Goal: Find specific page/section: Find specific page/section

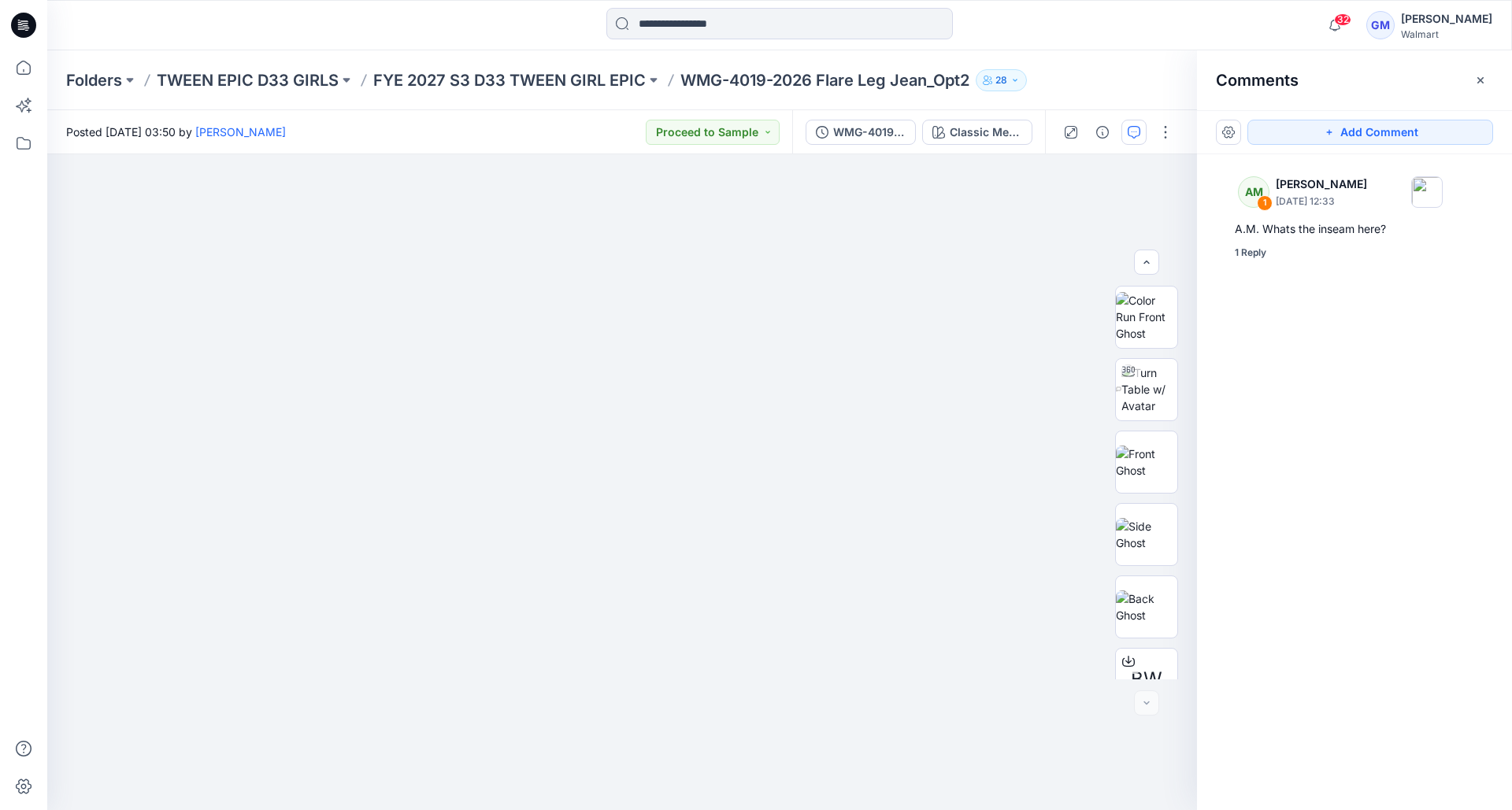
scroll to position [176, 0]
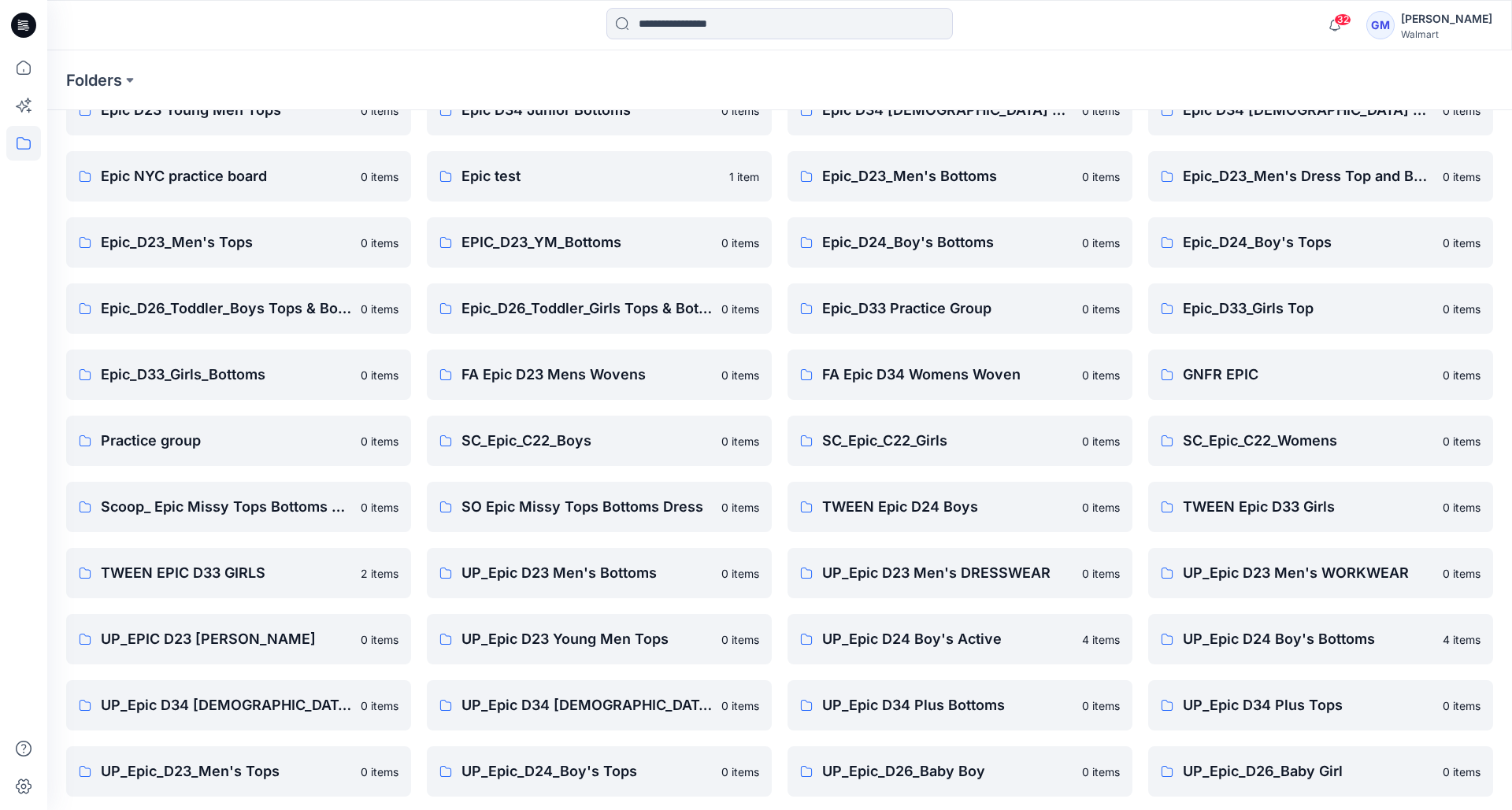
scroll to position [225, 0]
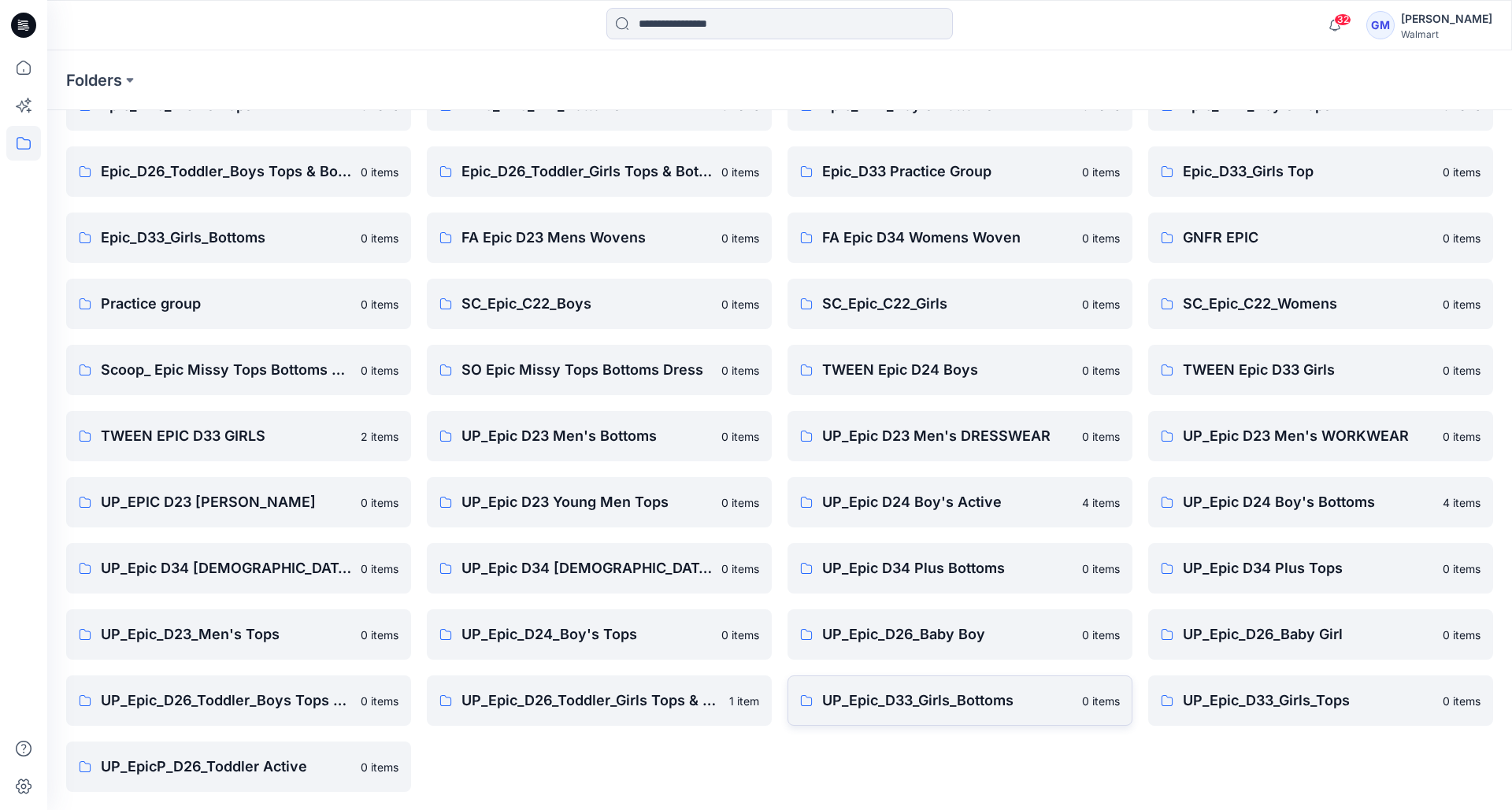
click at [890, 706] on p "UP_Epic_D33_Girls_Bottoms" at bounding box center [947, 700] width 251 height 22
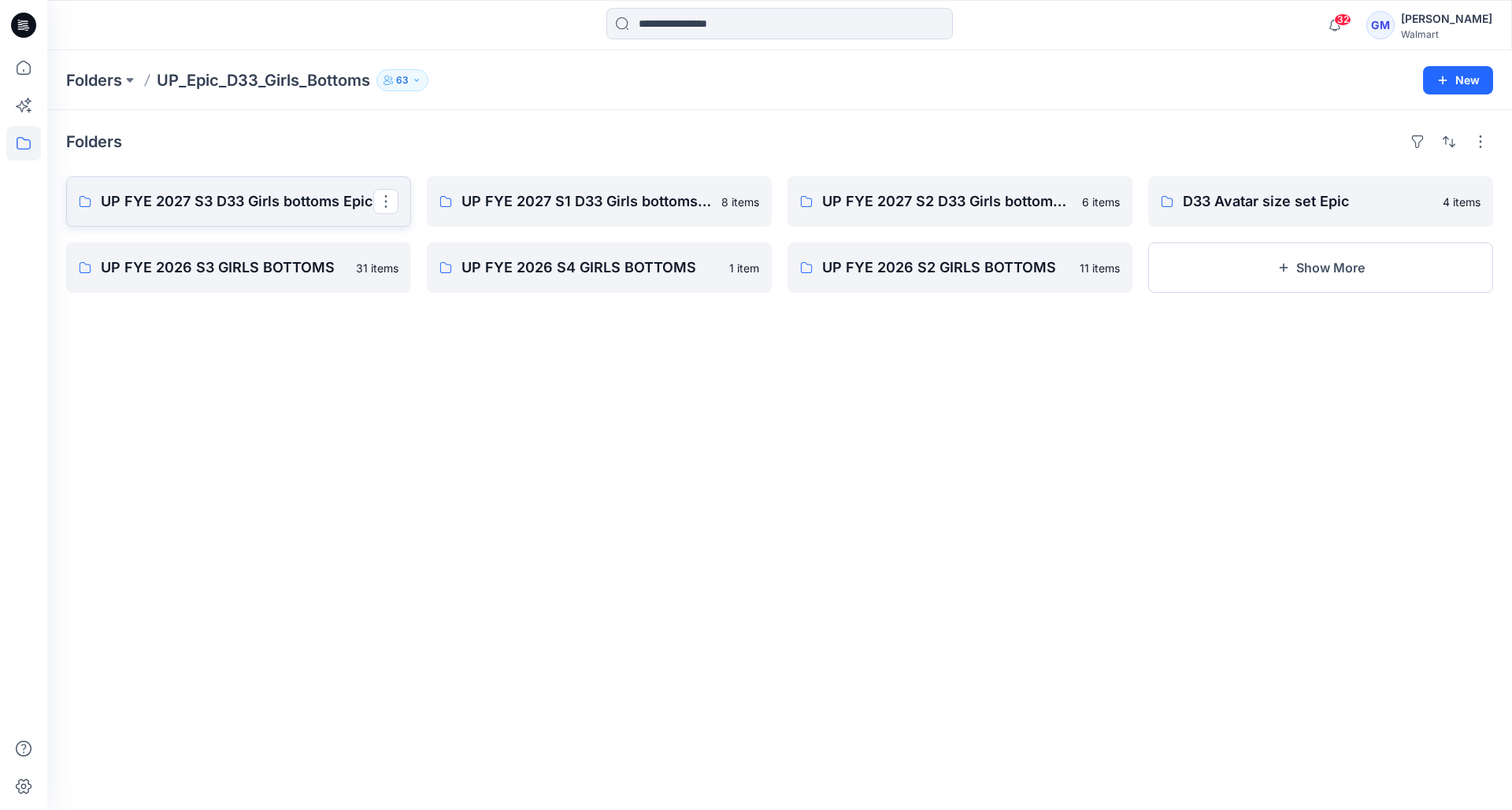
click at [217, 202] on p "UP FYE 2027 S3 D33 Girls bottoms Epic" at bounding box center [237, 201] width 273 height 22
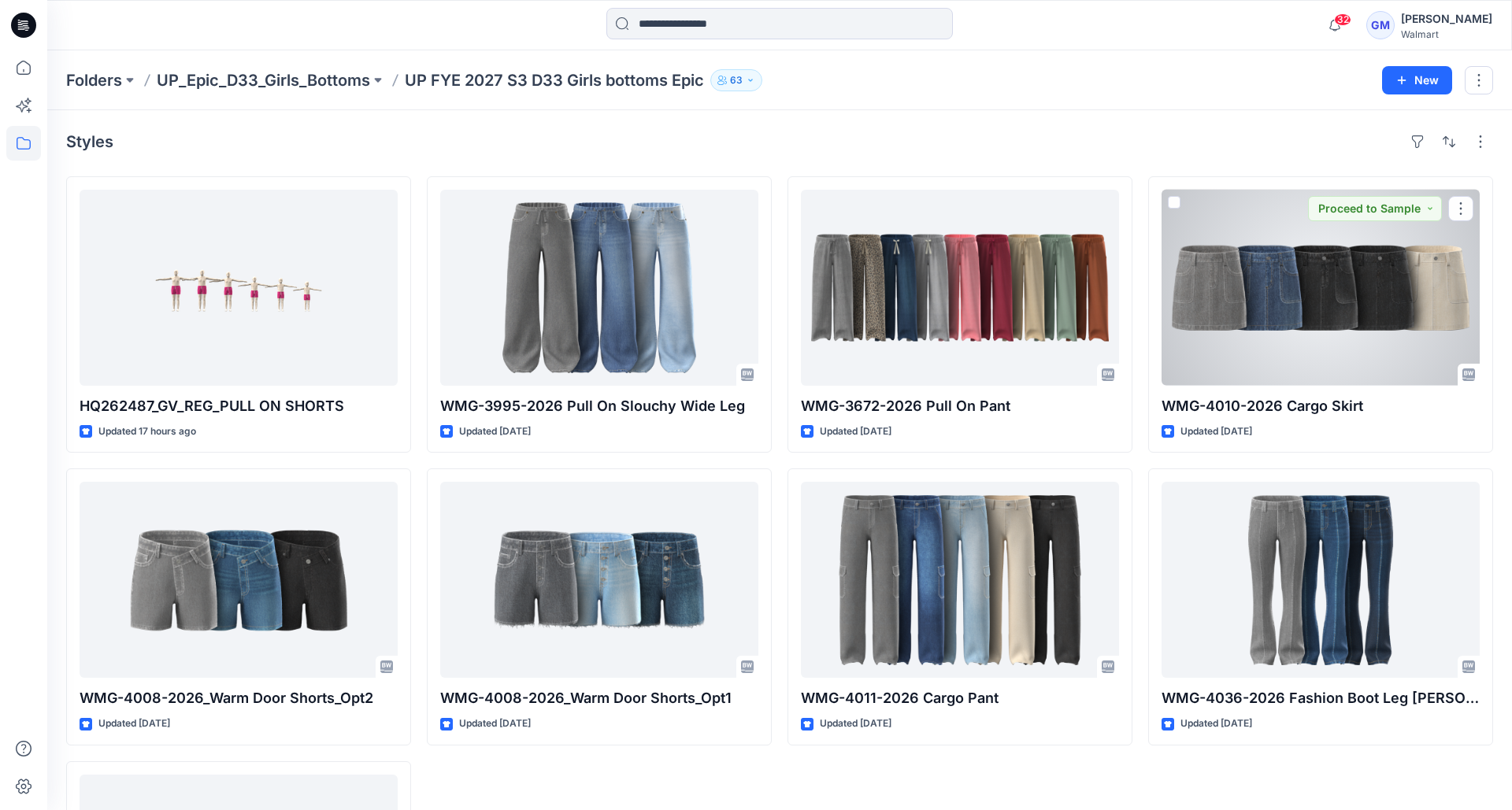
click at [1312, 368] on div at bounding box center [1320, 288] width 318 height 196
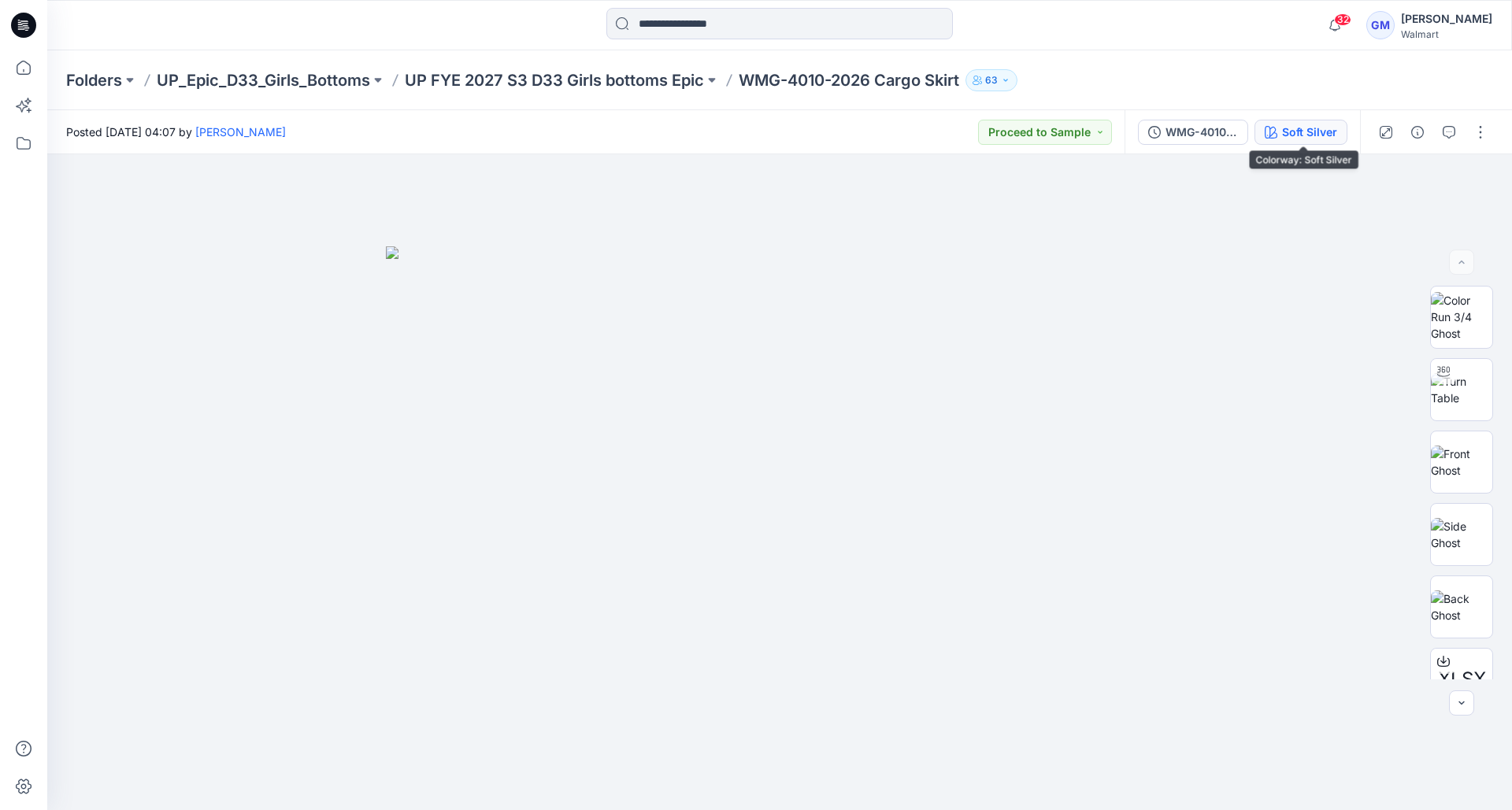
click at [1306, 131] on div "Soft Silver" at bounding box center [1310, 132] width 55 height 17
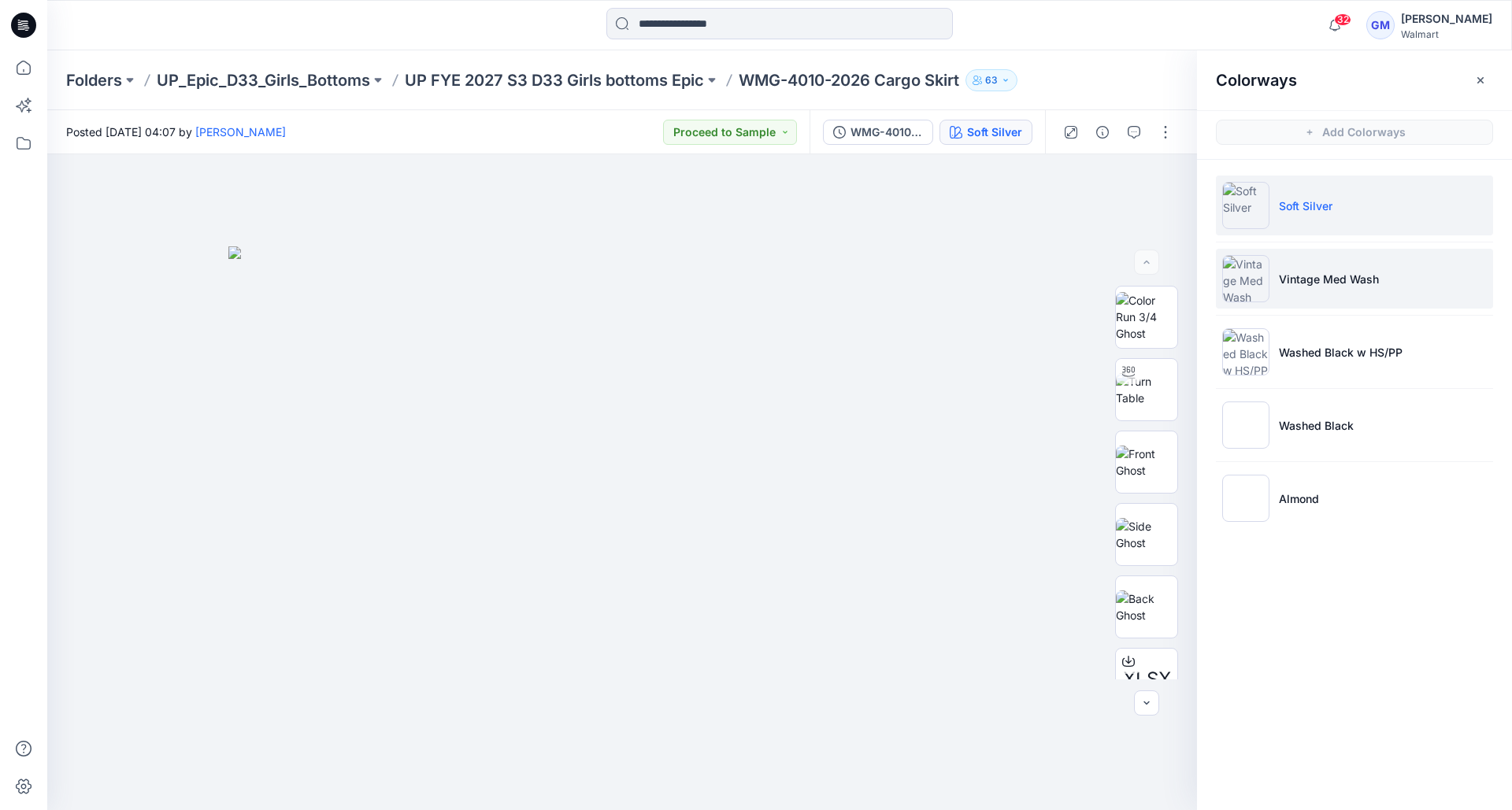
click at [1304, 283] on p "Vintage Med Wash" at bounding box center [1328, 279] width 100 height 16
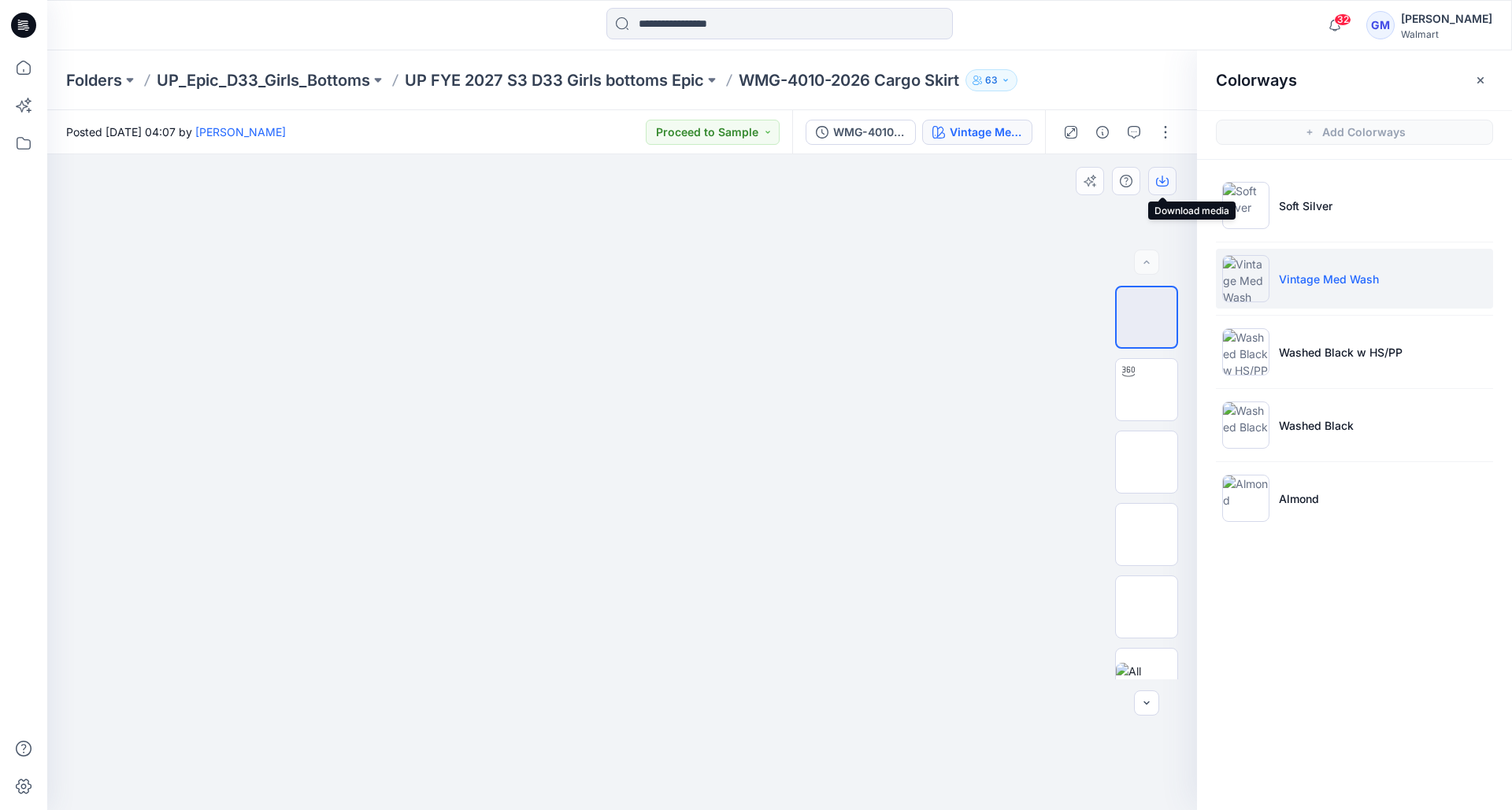
click at [1158, 178] on icon "button" at bounding box center [1162, 182] width 12 height 9
